Goal: Task Accomplishment & Management: Manage account settings

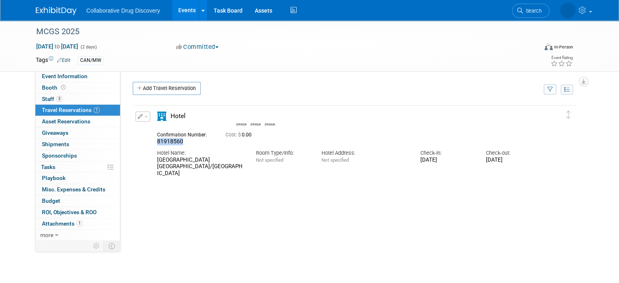
click at [50, 6] on link at bounding box center [61, 7] width 50 height 7
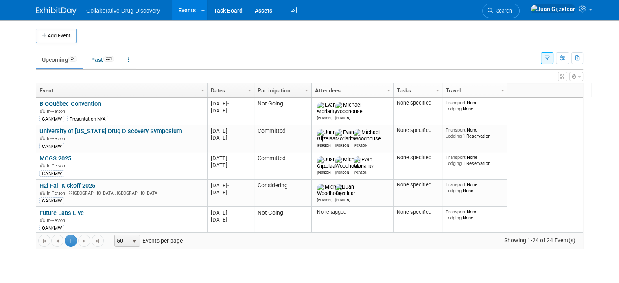
click at [549, 58] on icon "button" at bounding box center [546, 58] width 5 height 5
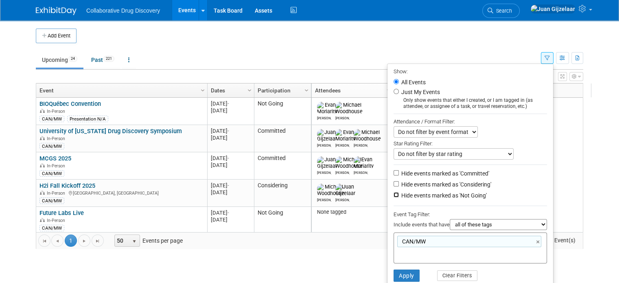
click at [399, 193] on input "Hide events marked as 'Not Going'" at bounding box center [395, 194] width 5 height 5
checkbox input "true"
click at [412, 272] on button "Apply" at bounding box center [406, 275] width 26 height 12
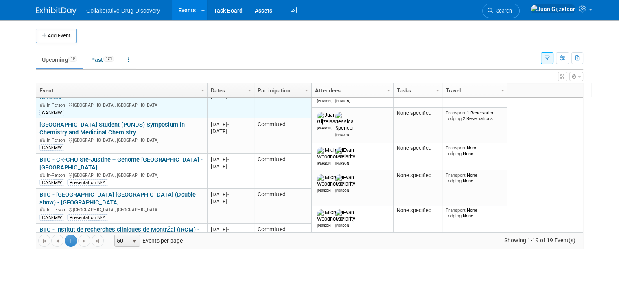
scroll to position [292, 0]
